Goal: Contribute content

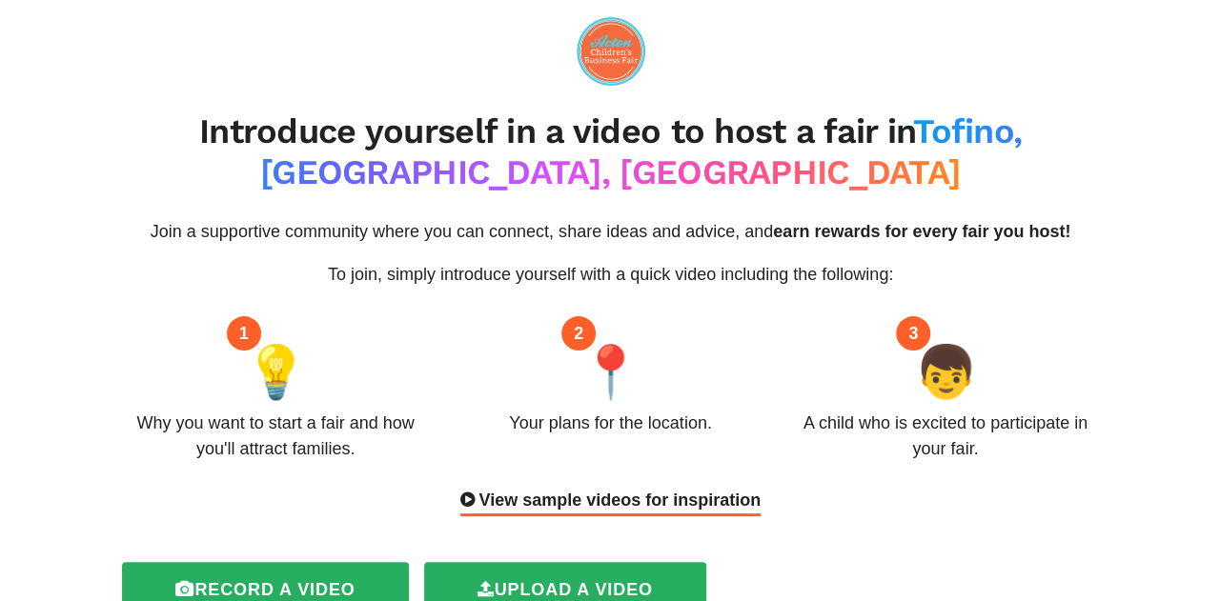
scroll to position [191, 0]
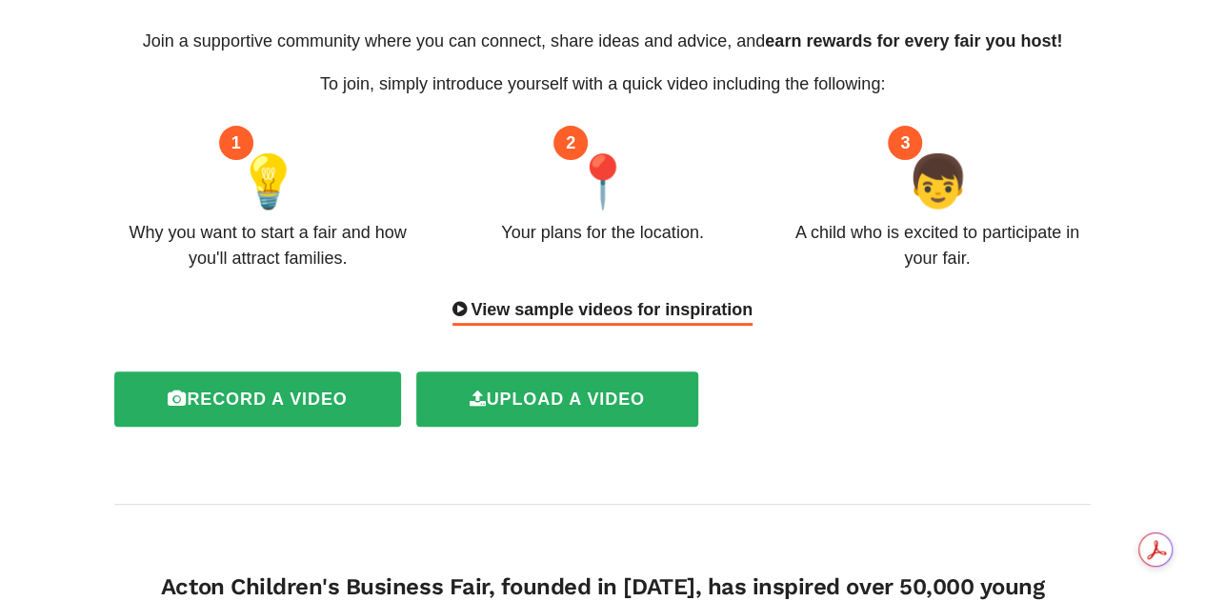
click at [605, 313] on div "View sample videos for inspiration" at bounding box center [603, 311] width 300 height 29
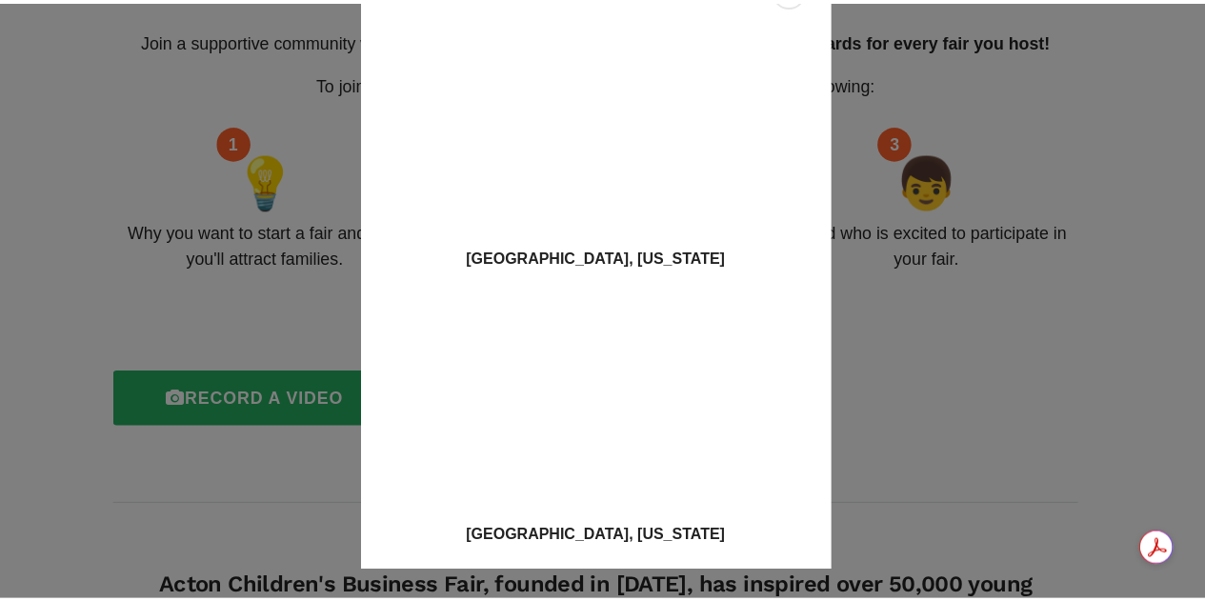
scroll to position [0, 0]
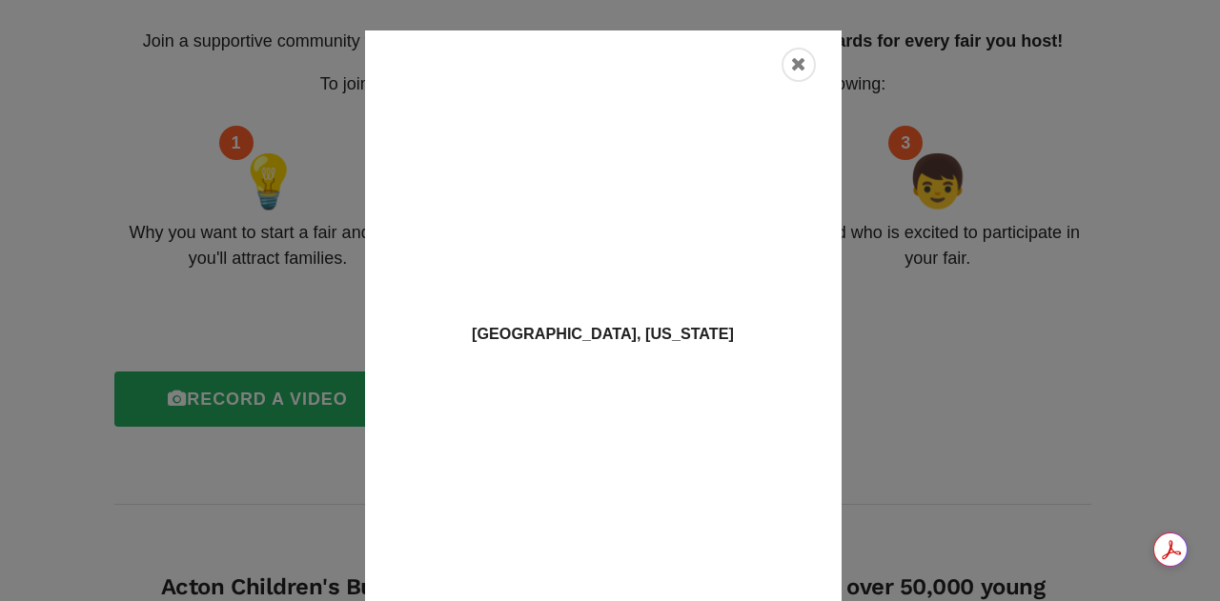
click at [794, 69] on icon "Close" at bounding box center [798, 64] width 15 height 19
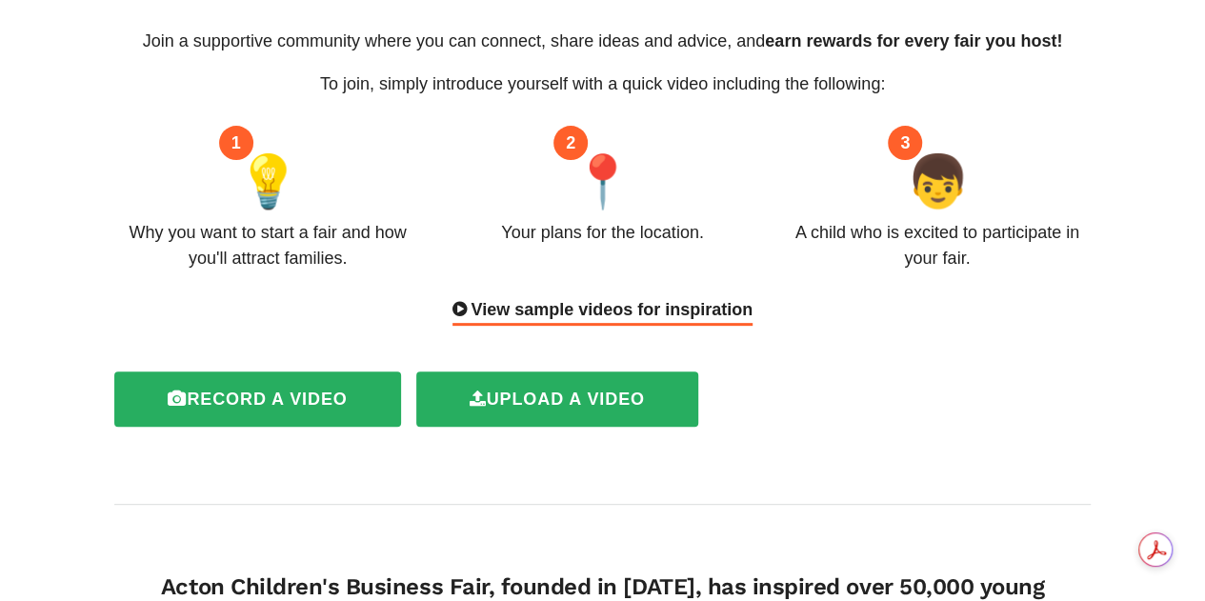
click at [280, 409] on label "Record a video" at bounding box center [257, 399] width 286 height 55
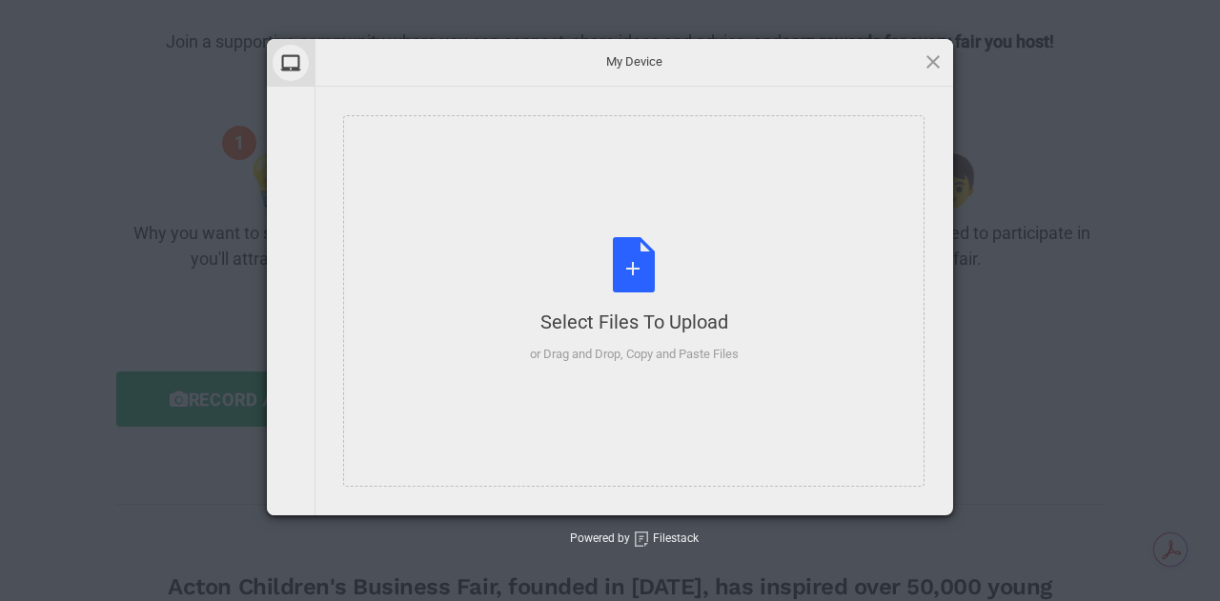
click at [659, 293] on div "Select Files to Upload or Drag and Drop, Copy and Paste Files" at bounding box center [634, 300] width 209 height 127
click at [934, 68] on span at bounding box center [932, 61] width 21 height 21
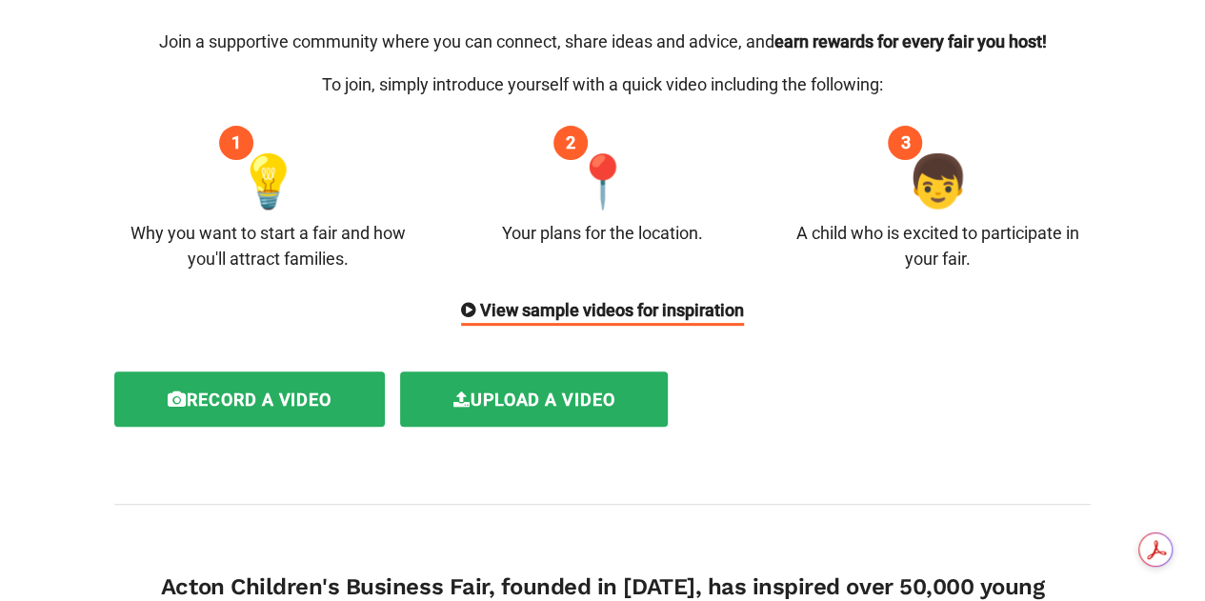
click at [581, 402] on label "Upload a video" at bounding box center [534, 399] width 269 height 55
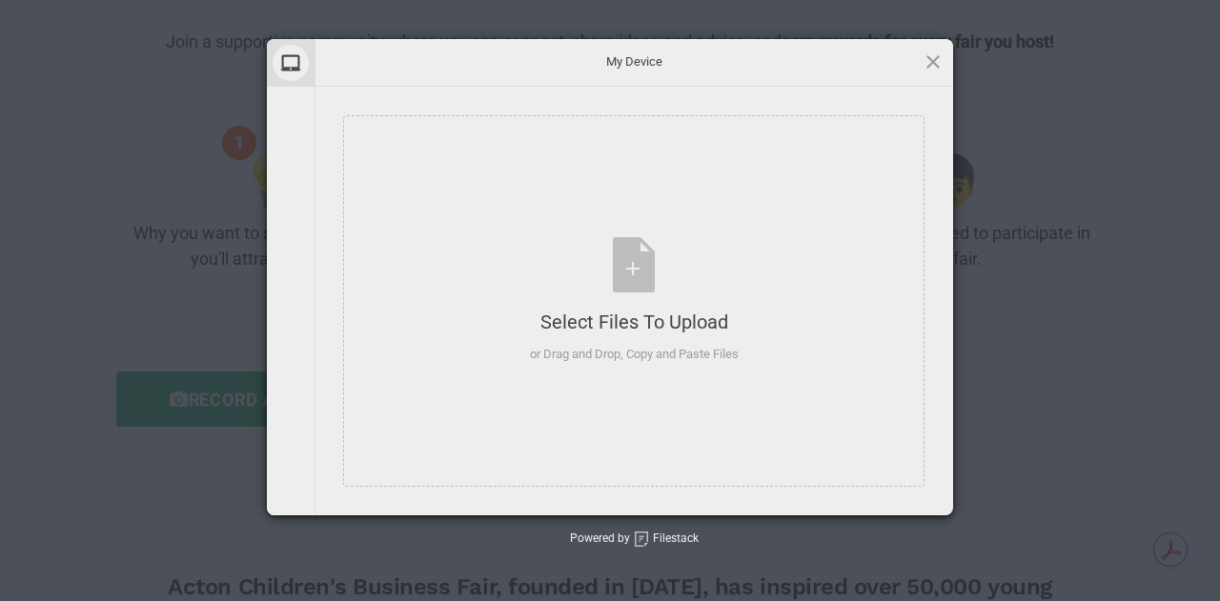
click at [929, 57] on span at bounding box center [932, 61] width 21 height 21
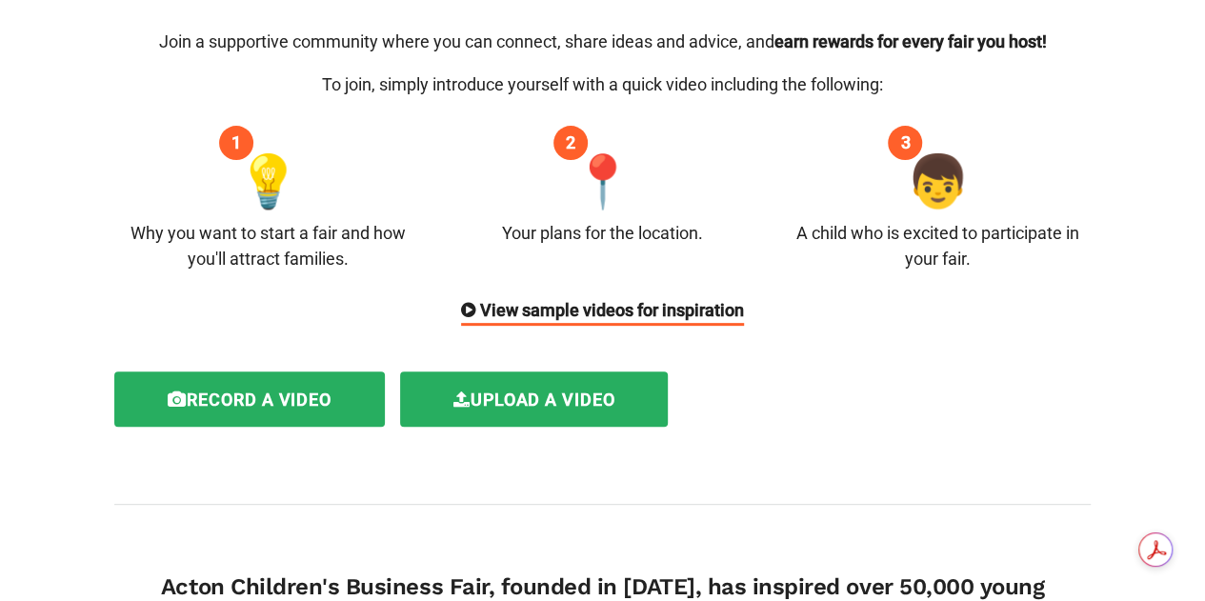
click at [259, 392] on label "Record a video" at bounding box center [249, 399] width 271 height 55
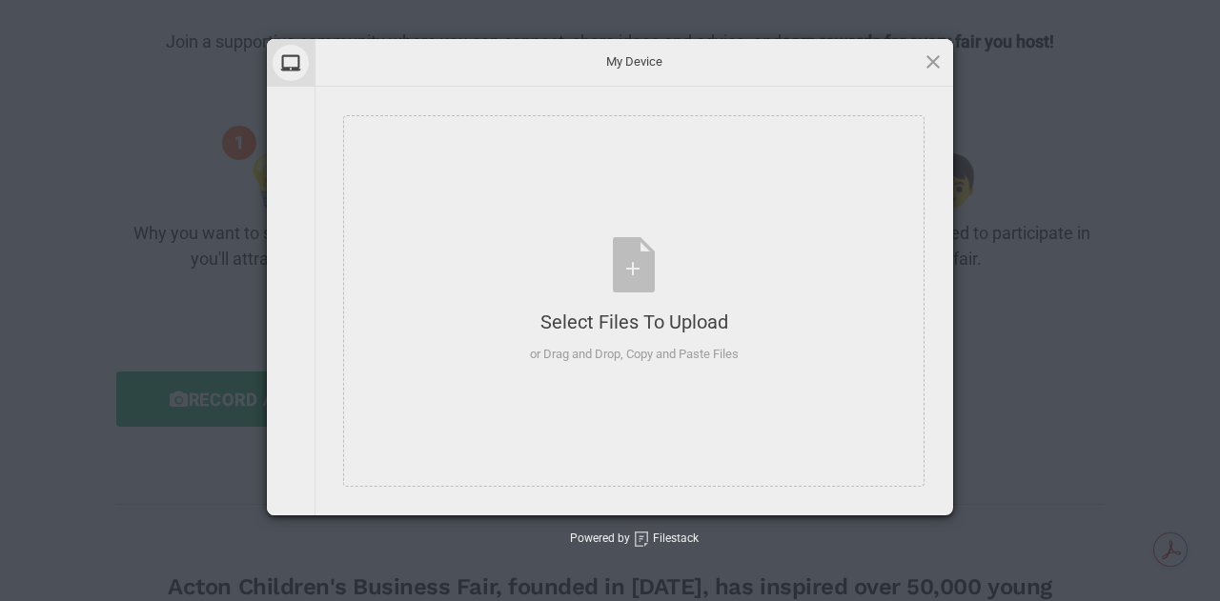
click at [933, 61] on span at bounding box center [932, 61] width 21 height 21
